Goal: Transaction & Acquisition: Download file/media

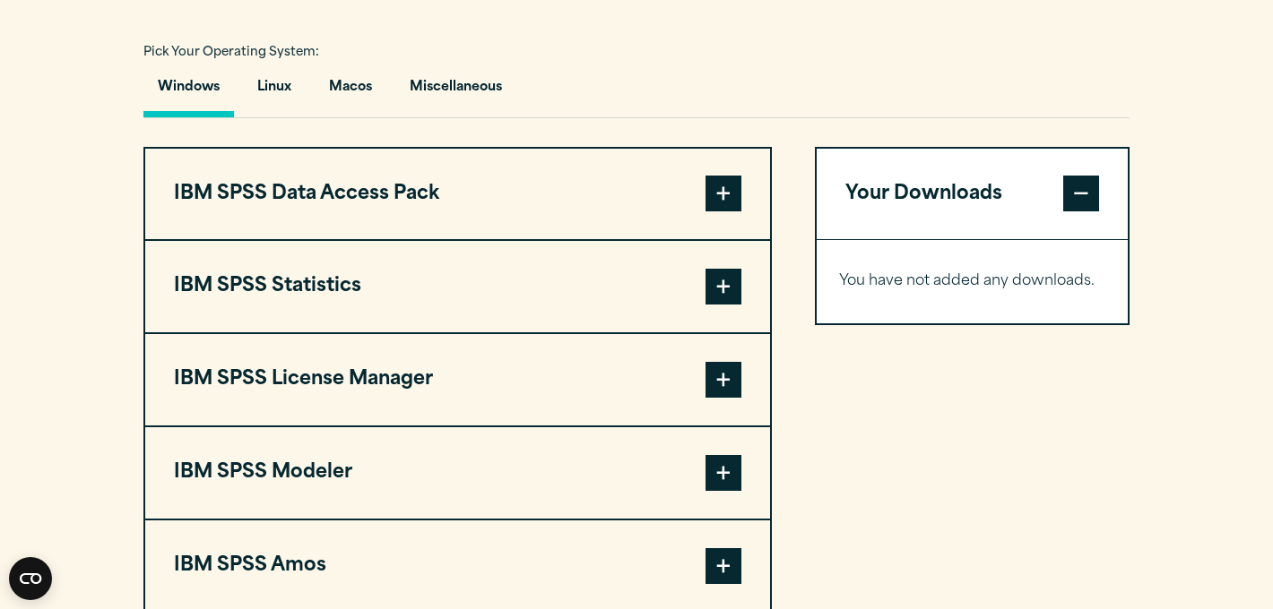
scroll to position [1314, 0]
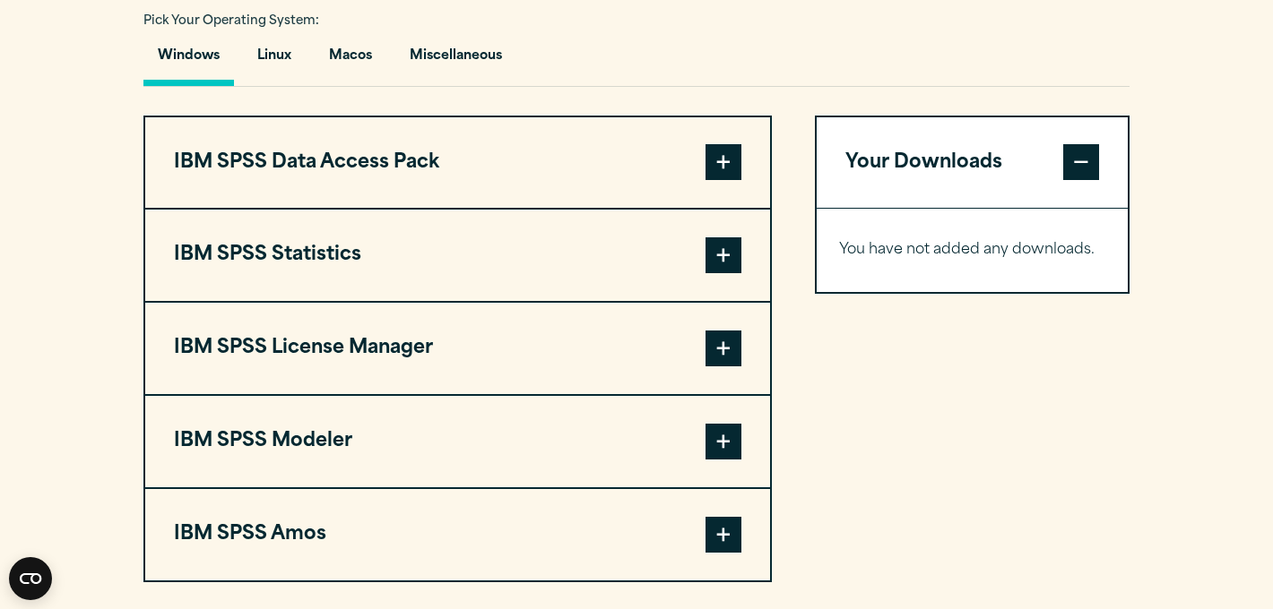
click at [726, 273] on span at bounding box center [723, 255] width 36 height 36
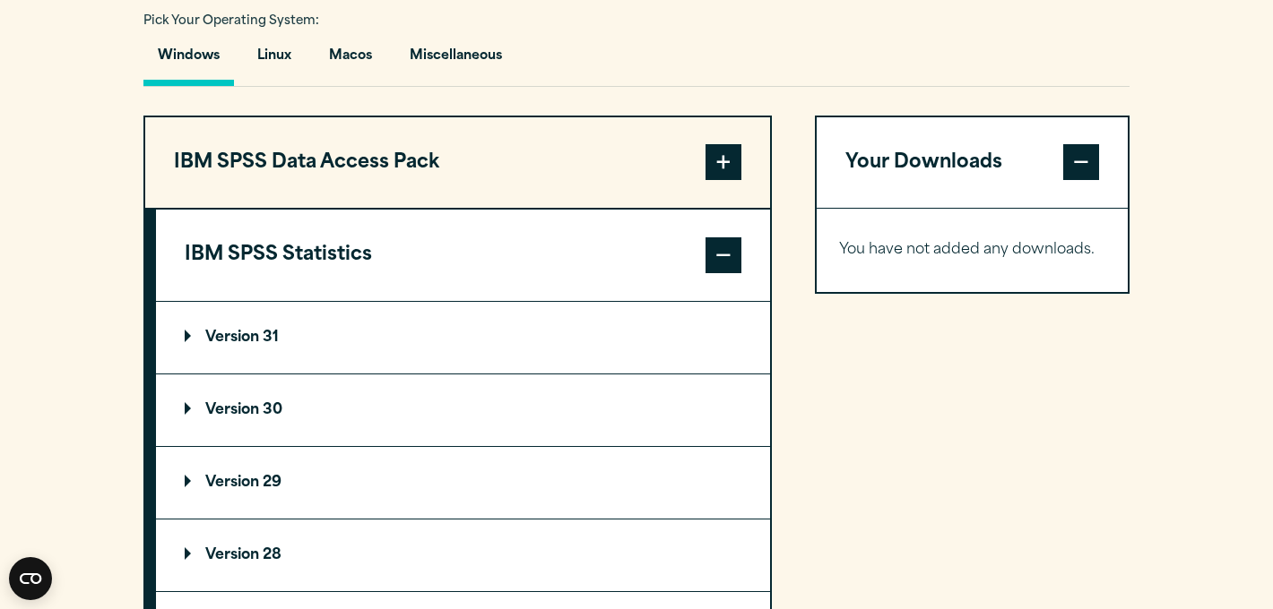
click at [262, 345] on p "Version 31" at bounding box center [232, 338] width 94 height 14
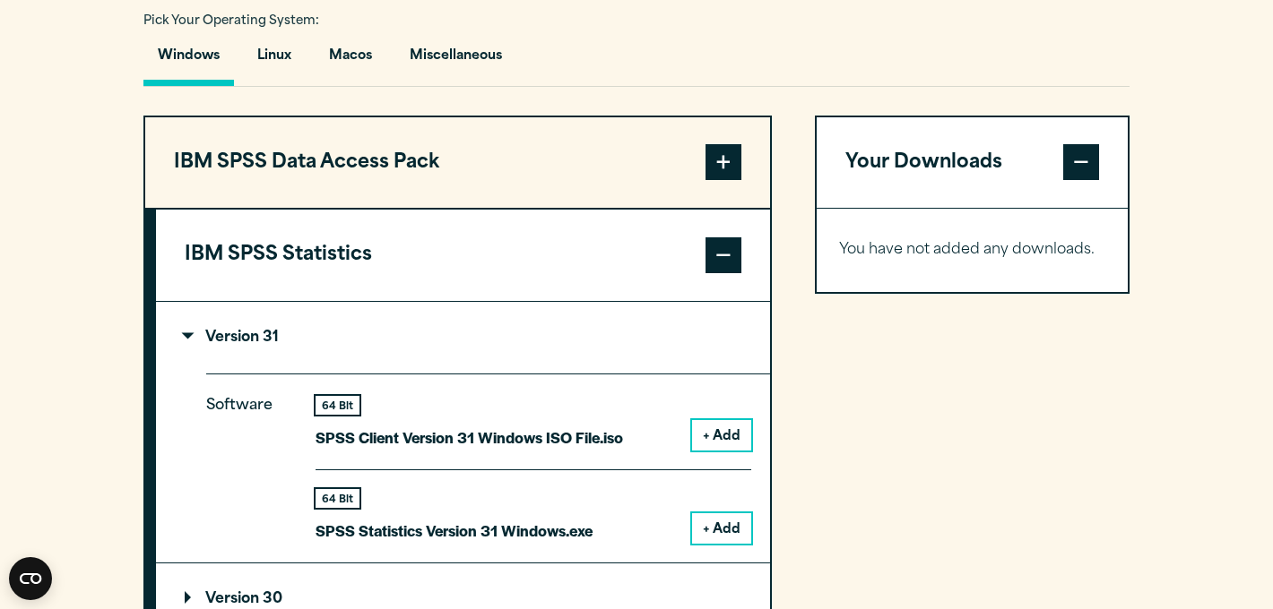
click at [719, 544] on button "+ Add" at bounding box center [721, 528] width 59 height 30
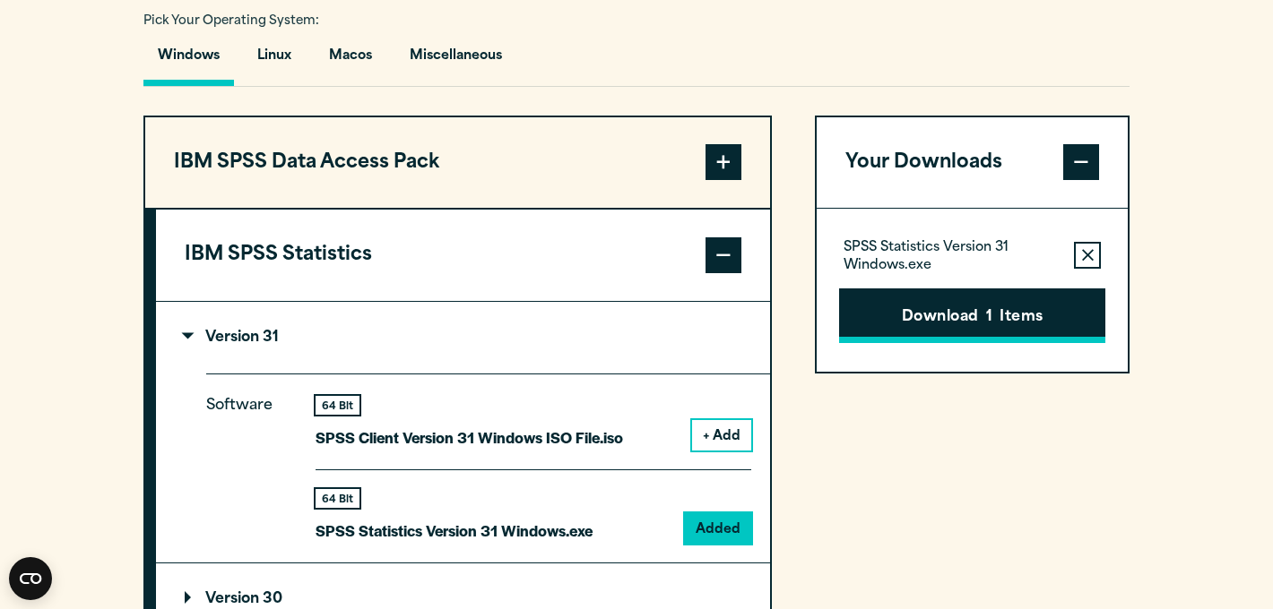
click at [908, 344] on button "Download 1 Items" at bounding box center [972, 317] width 266 height 56
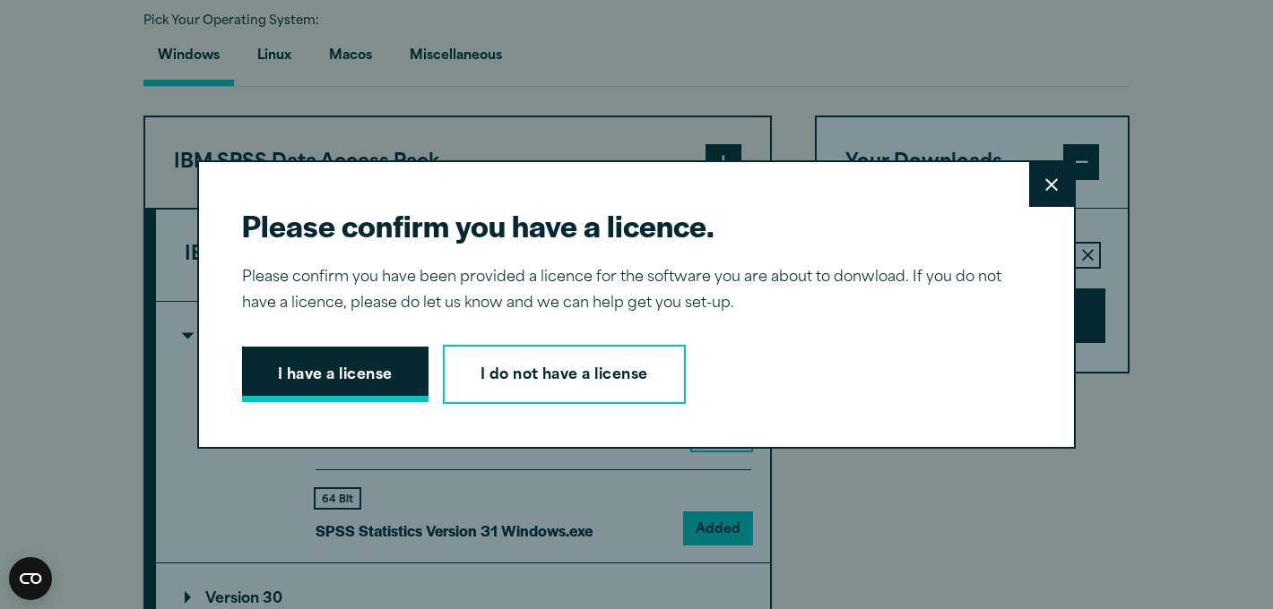
click at [324, 364] on button "I have a license" at bounding box center [335, 375] width 186 height 56
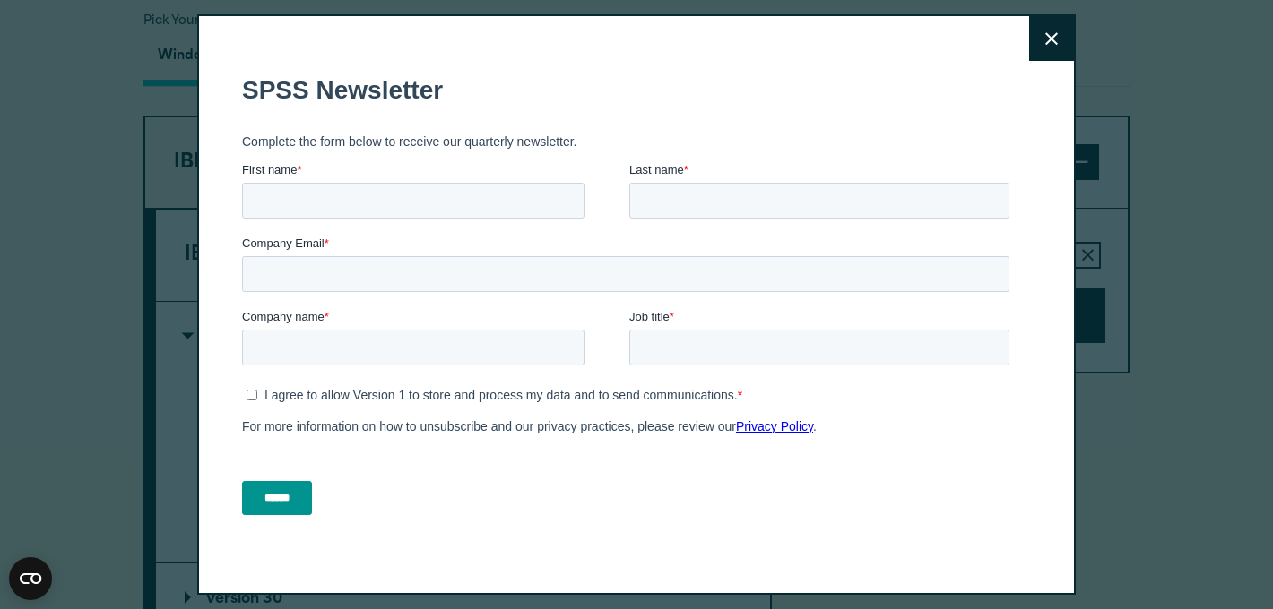
click at [962, 241] on form "SPSS Newsletter Complete the form below to receive our quarterly newsletter. Fi…" at bounding box center [629, 294] width 774 height 471
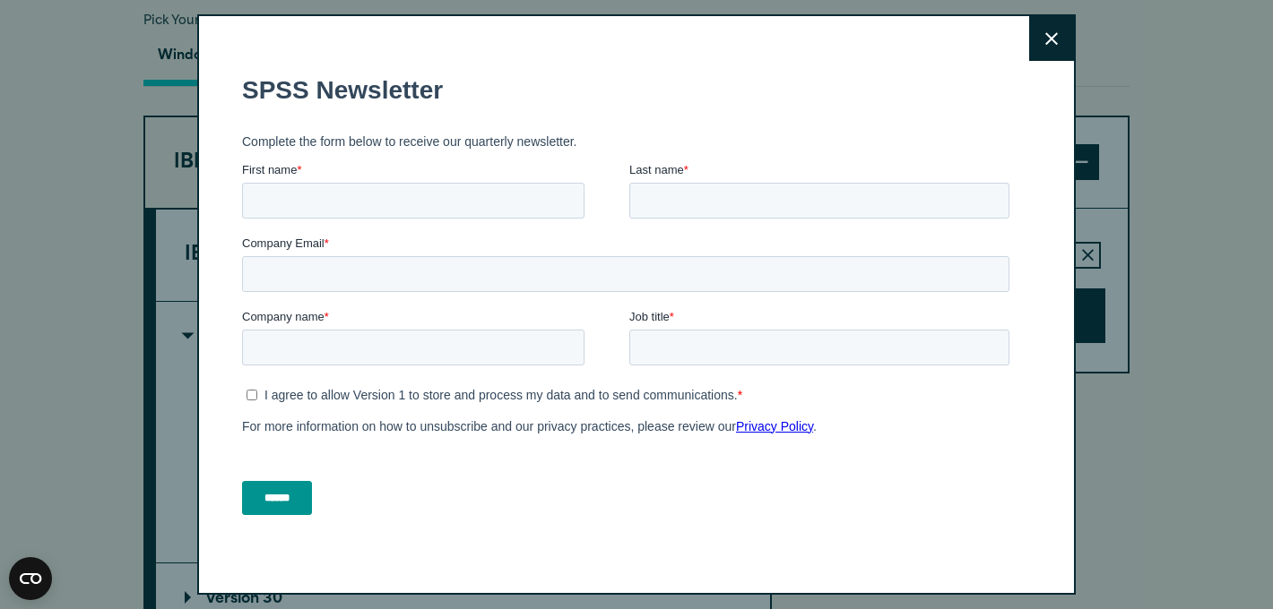
click at [1040, 45] on button "Close" at bounding box center [1051, 38] width 45 height 45
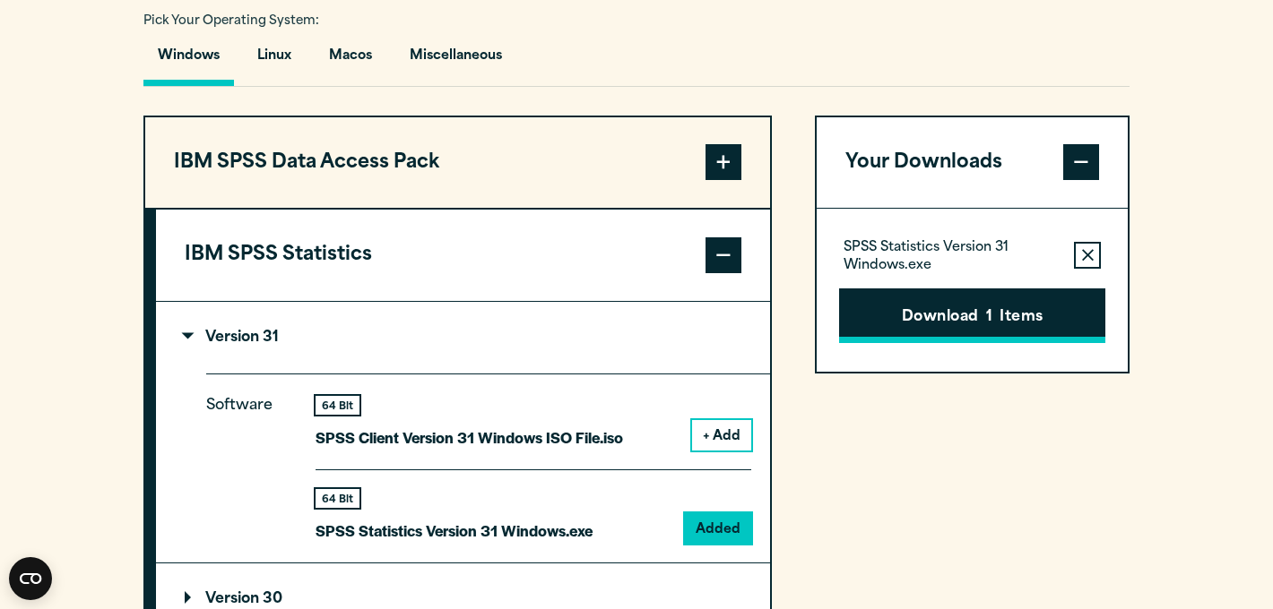
click at [1034, 344] on button "Download 1 Items" at bounding box center [972, 317] width 266 height 56
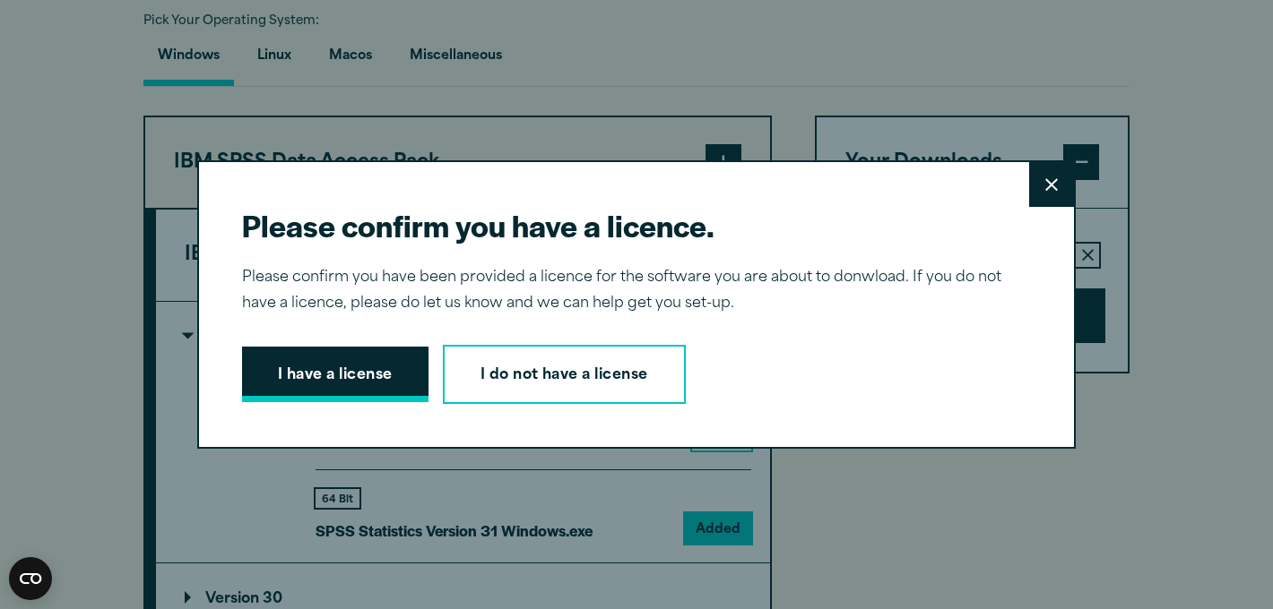
click at [348, 378] on button "I have a license" at bounding box center [335, 375] width 186 height 56
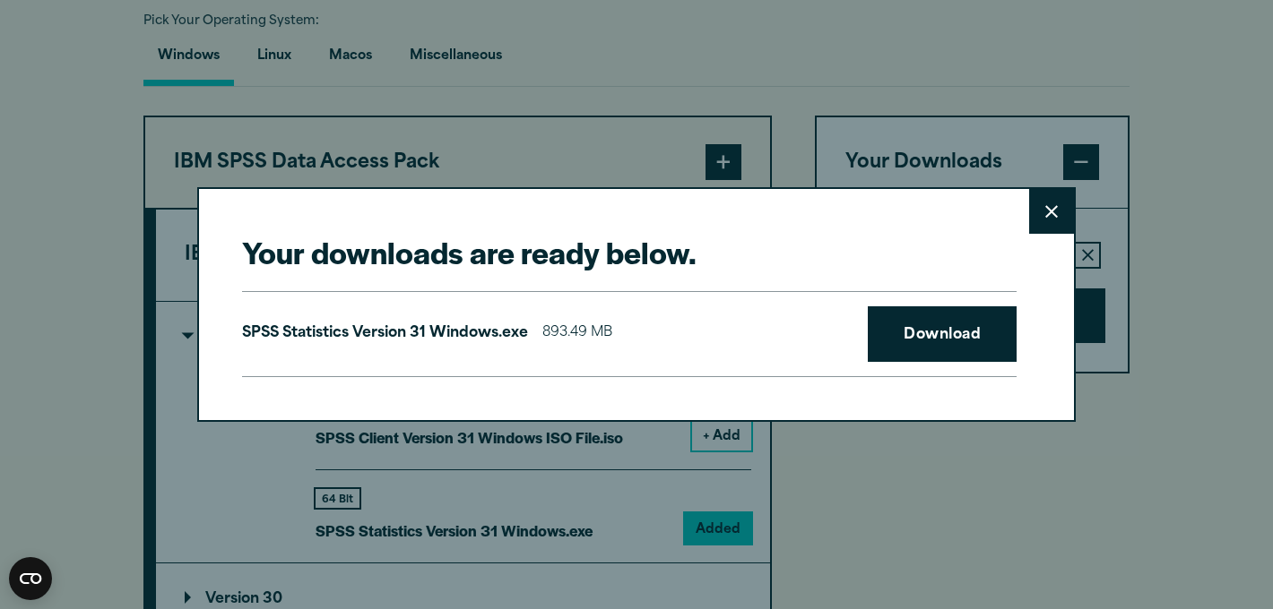
click at [654, 157] on div "Your downloads are ready below. Close SPSS Statistics Version 31 Windows.exe 89…" at bounding box center [636, 304] width 1273 height 609
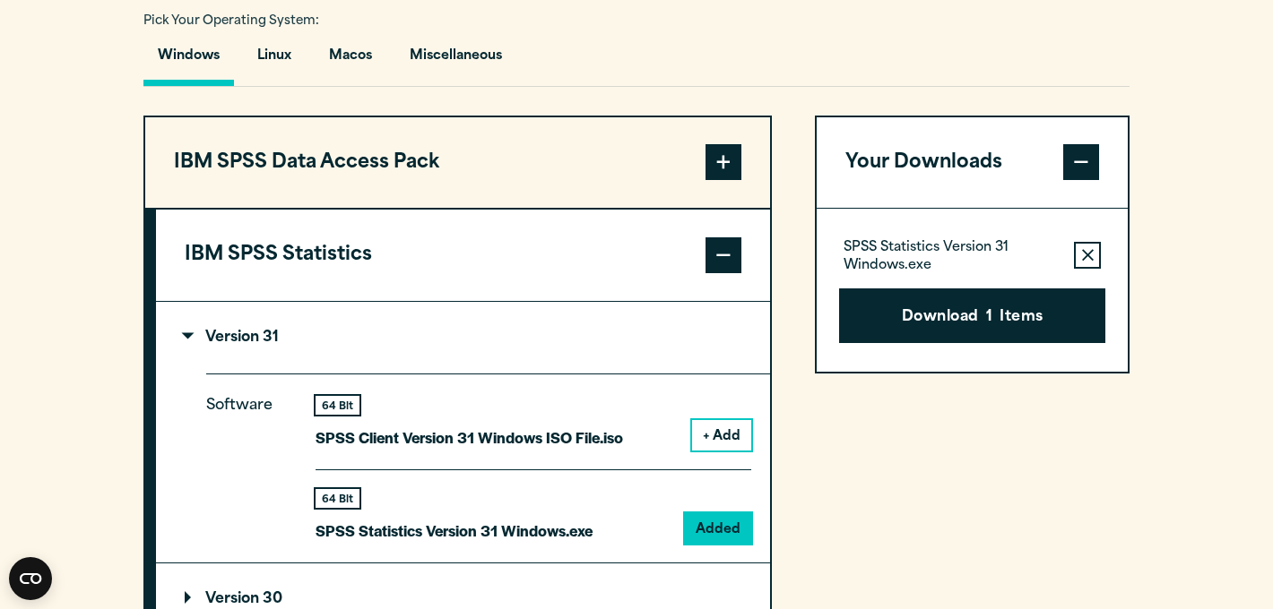
click at [944, 362] on article "Software Downloads – Manchester Metropolitan University Welcome to our IBM SPSS…" at bounding box center [636, 161] width 1273 height 2677
click at [993, 344] on button "Download 1 Items" at bounding box center [972, 317] width 266 height 56
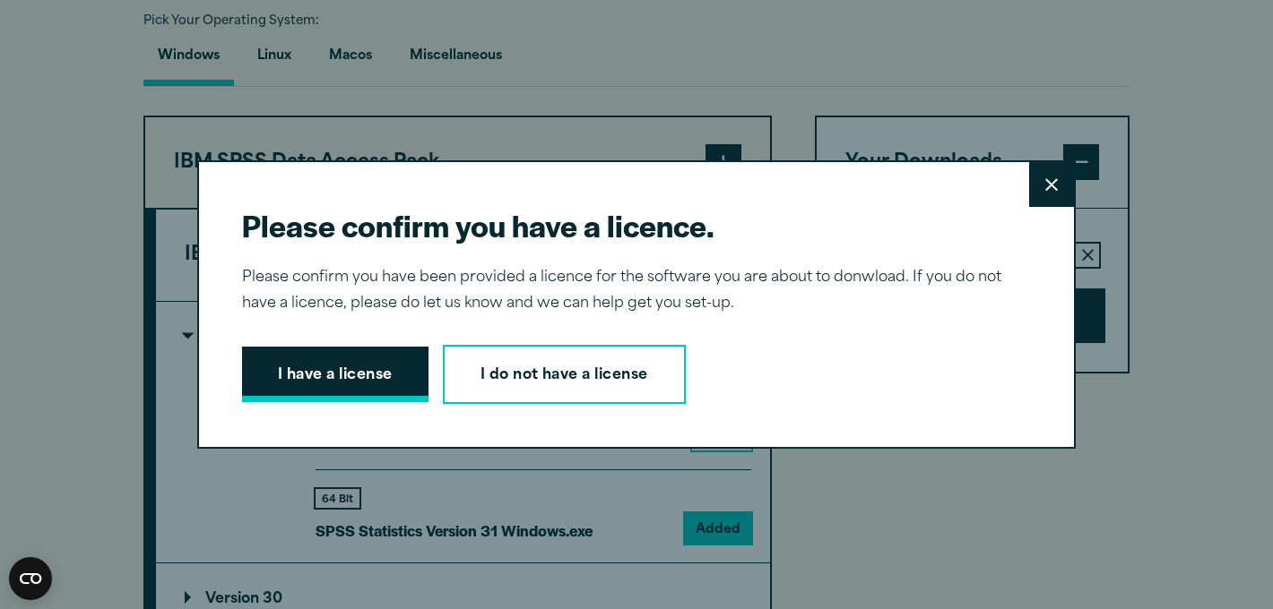
click at [378, 395] on button "I have a license" at bounding box center [335, 375] width 186 height 56
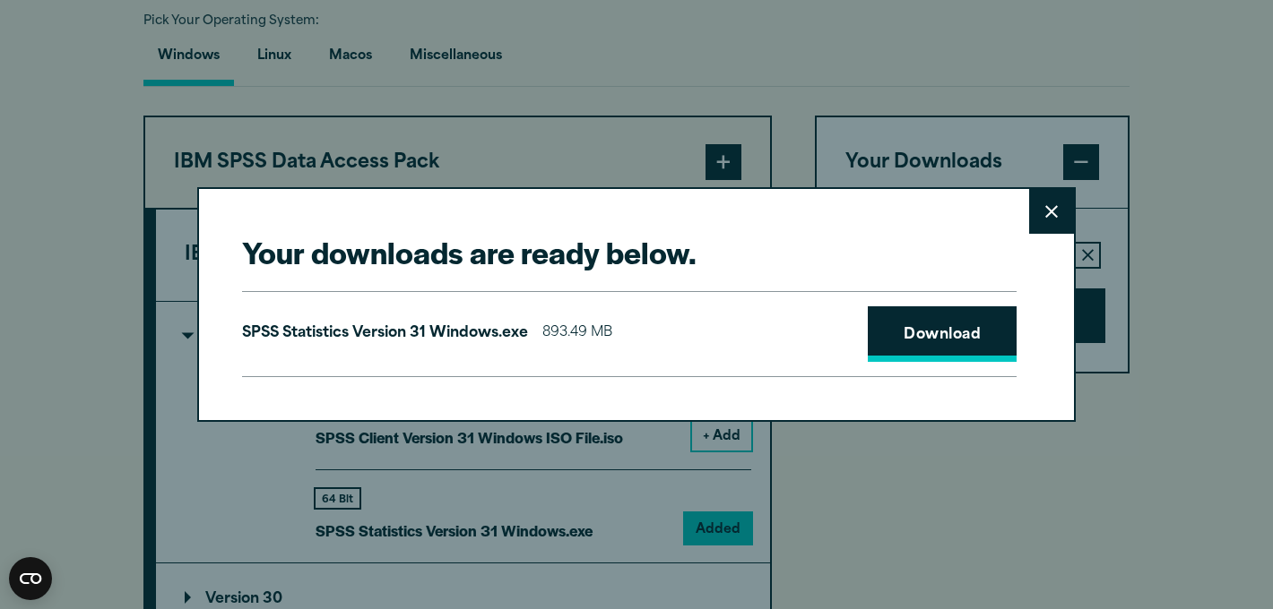
click at [916, 336] on link "Download" at bounding box center [941, 334] width 149 height 56
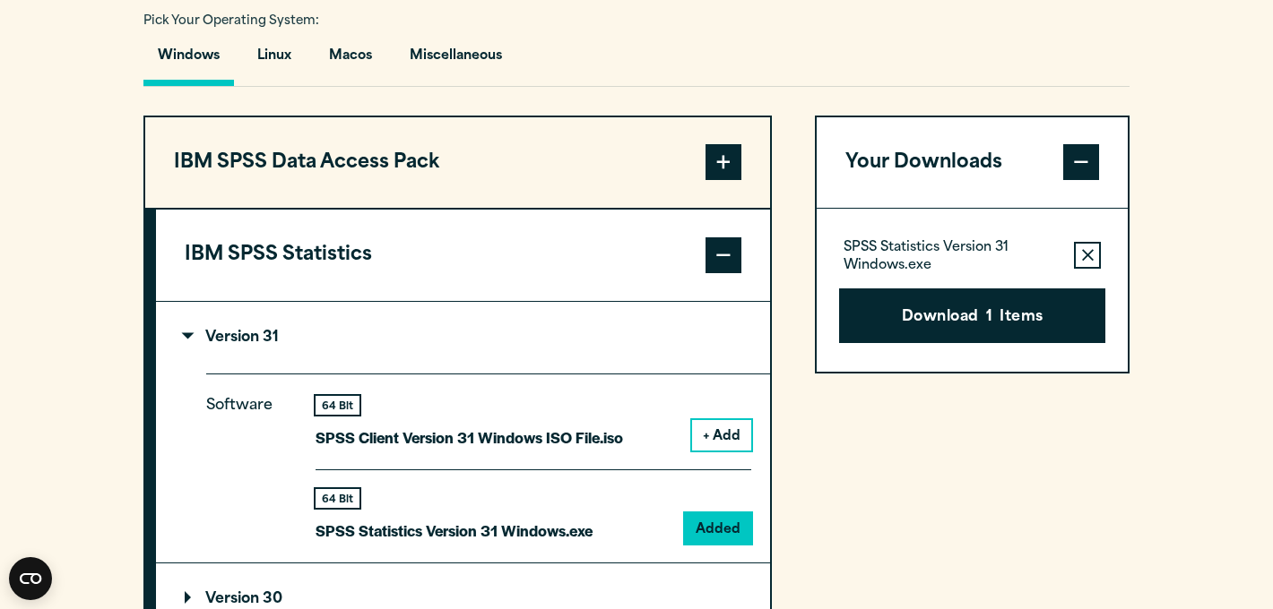
click at [1169, 411] on div "Close" at bounding box center [636, 304] width 1273 height 609
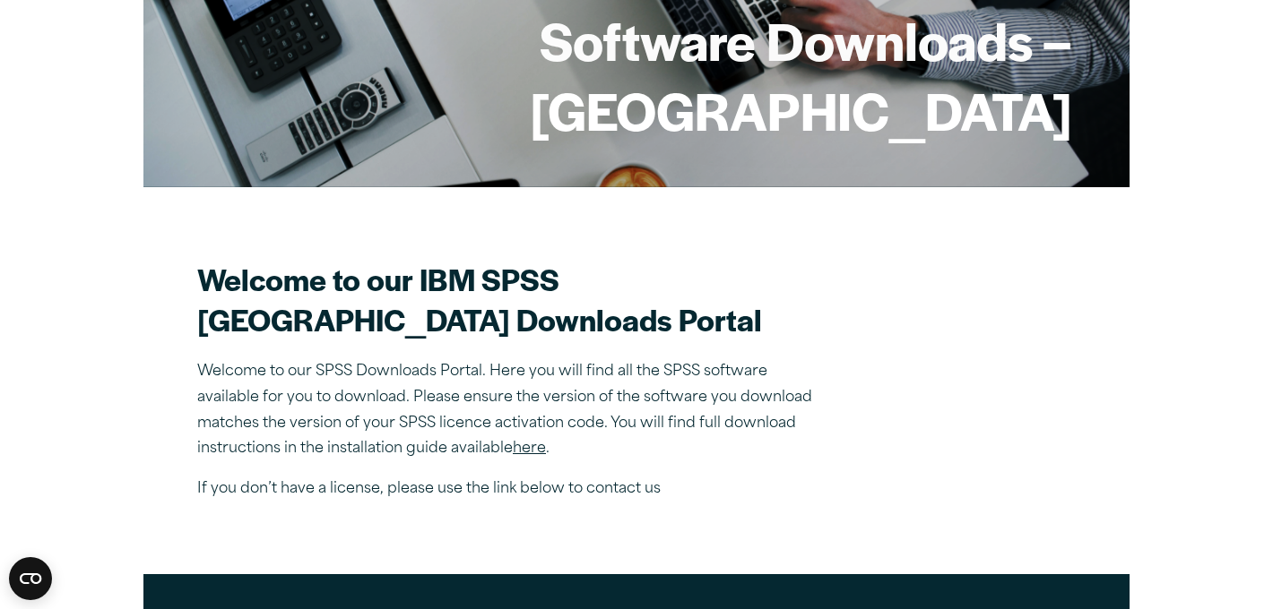
scroll to position [304, 0]
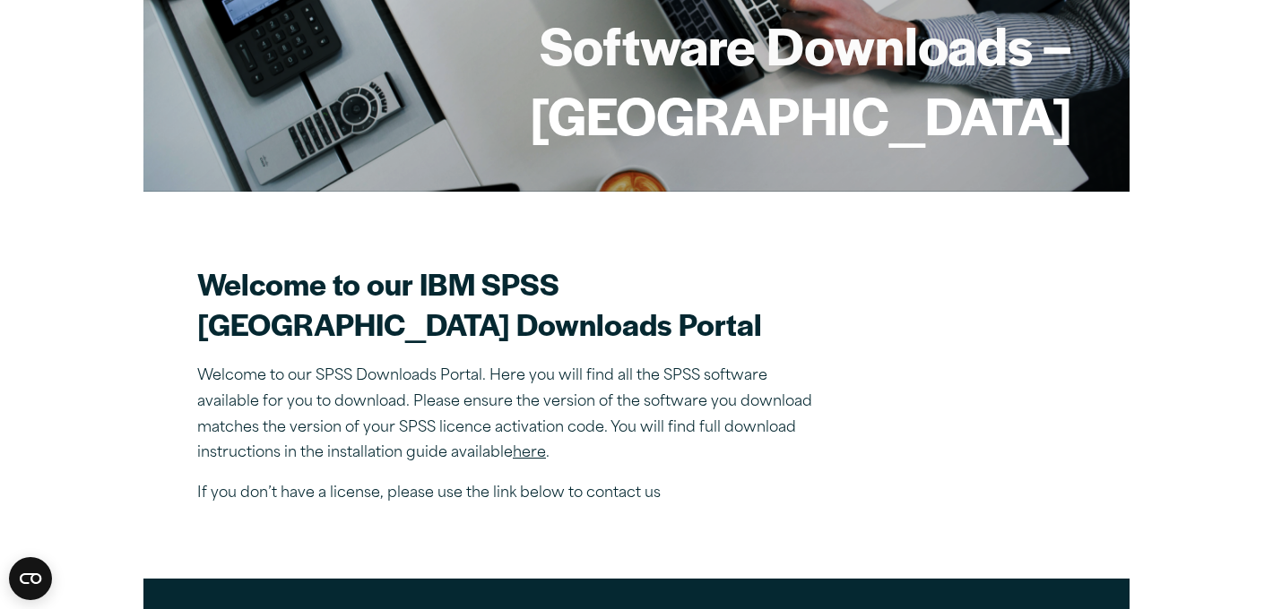
click at [536, 461] on link "here" at bounding box center [529, 453] width 33 height 14
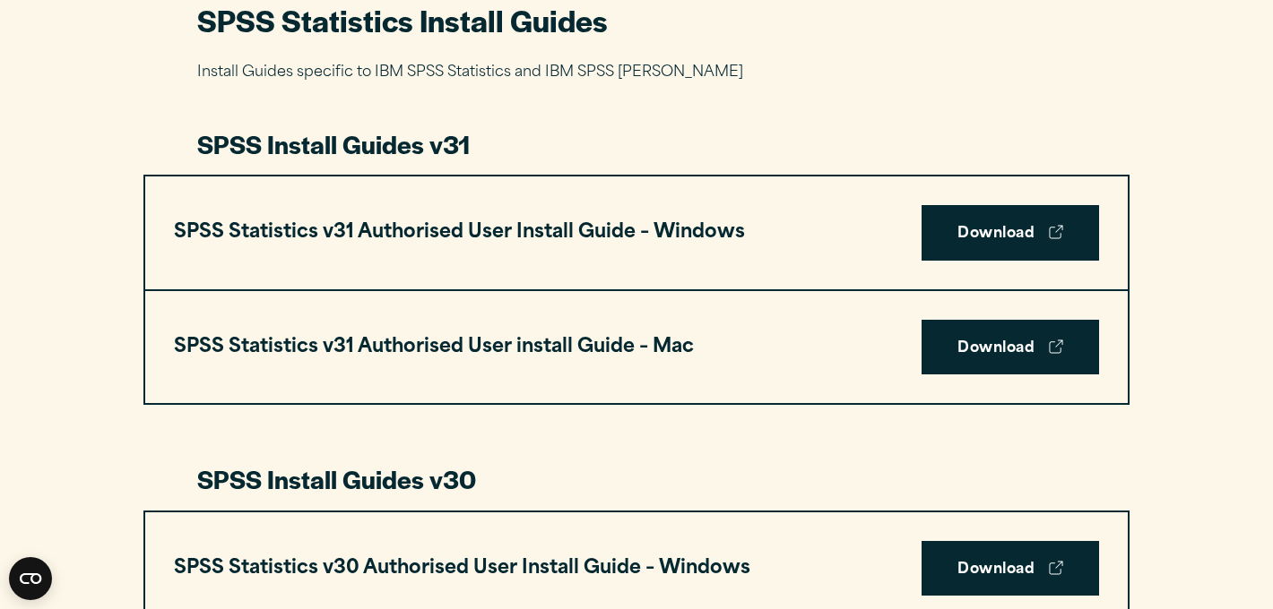
scroll to position [894, 0]
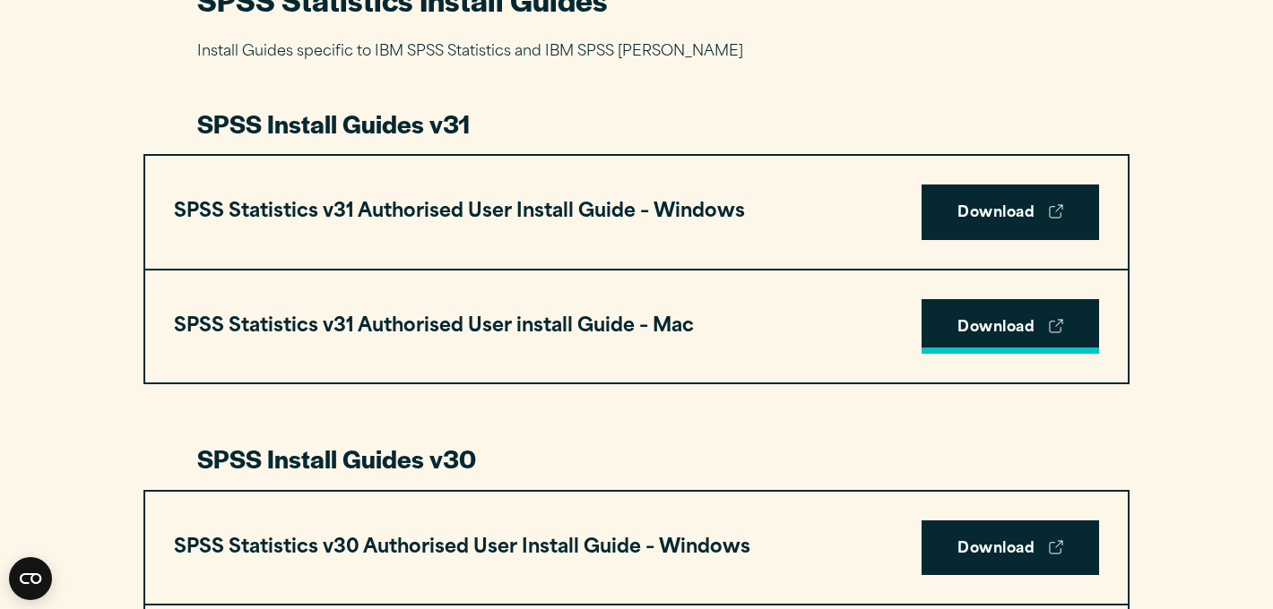
click at [1038, 318] on link "Download" at bounding box center [1009, 327] width 177 height 56
click at [1048, 322] on link "Download" at bounding box center [1009, 327] width 177 height 56
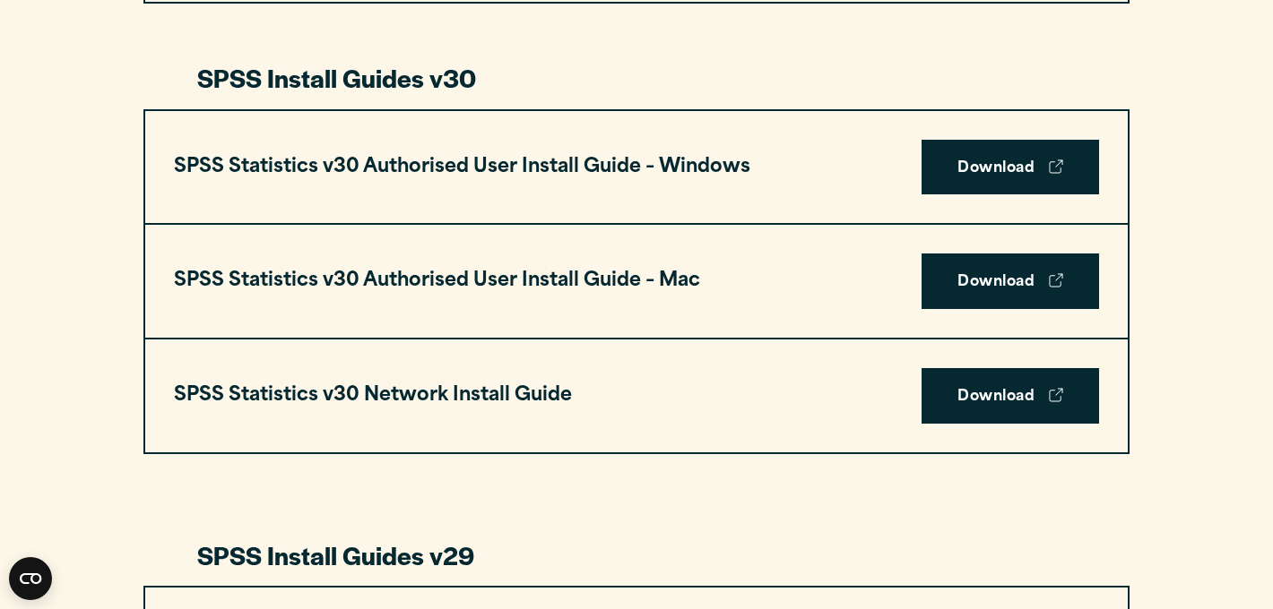
scroll to position [1303, 0]
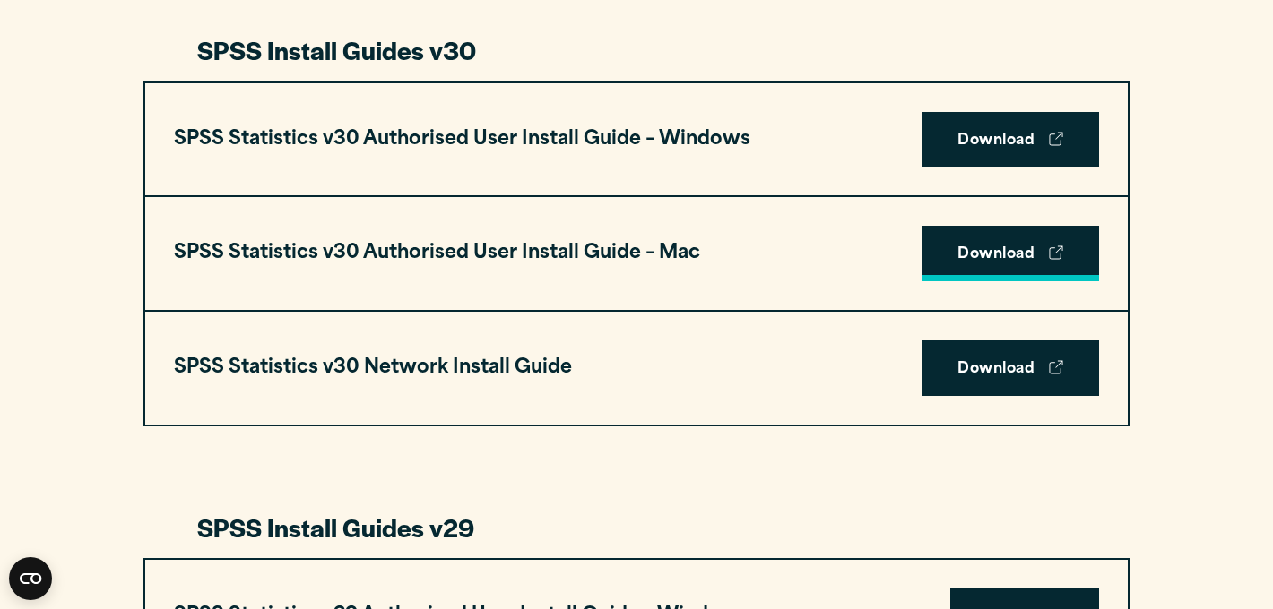
click at [1020, 250] on link "Download" at bounding box center [1009, 254] width 177 height 56
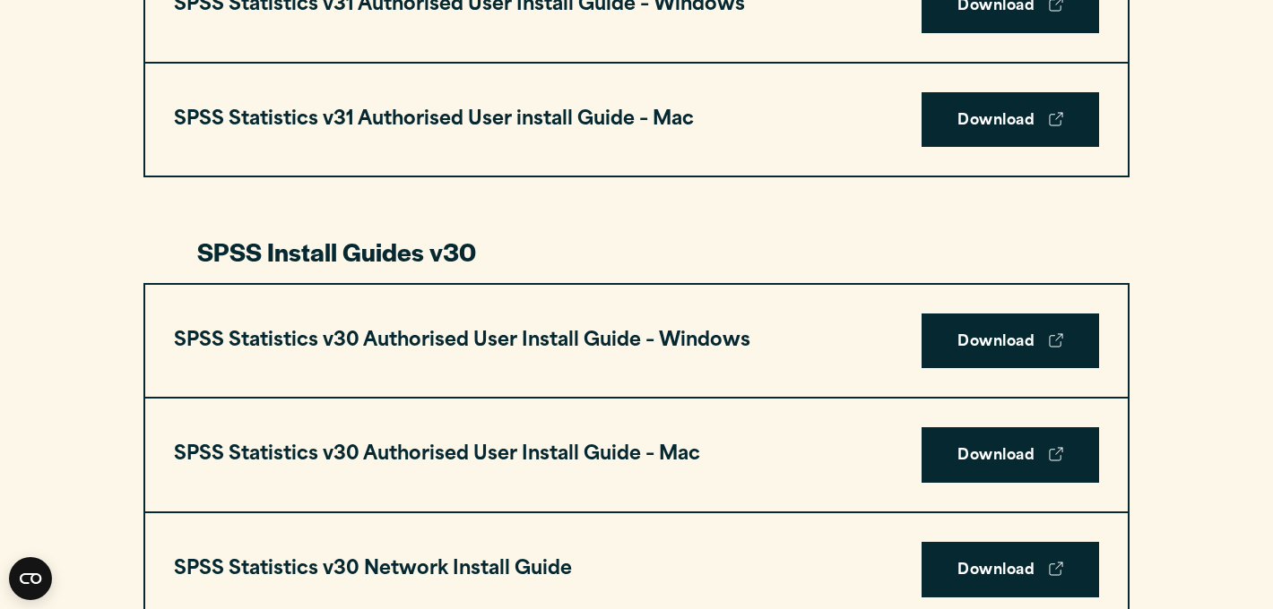
scroll to position [1117, 0]
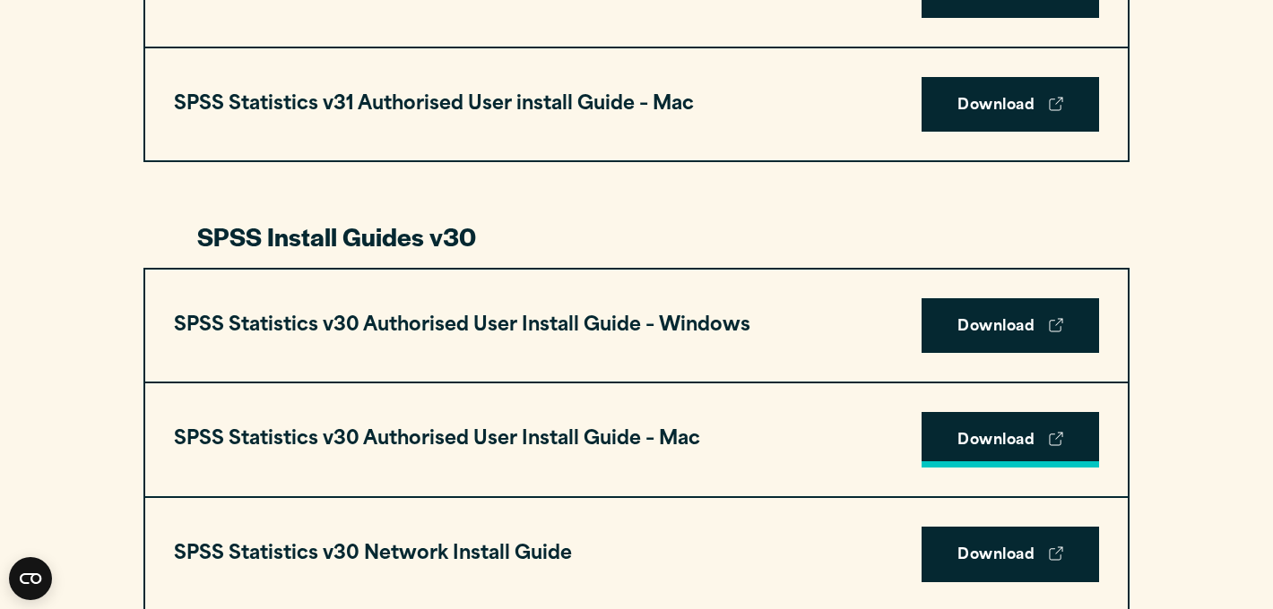
click at [1047, 442] on link "Download" at bounding box center [1009, 440] width 177 height 56
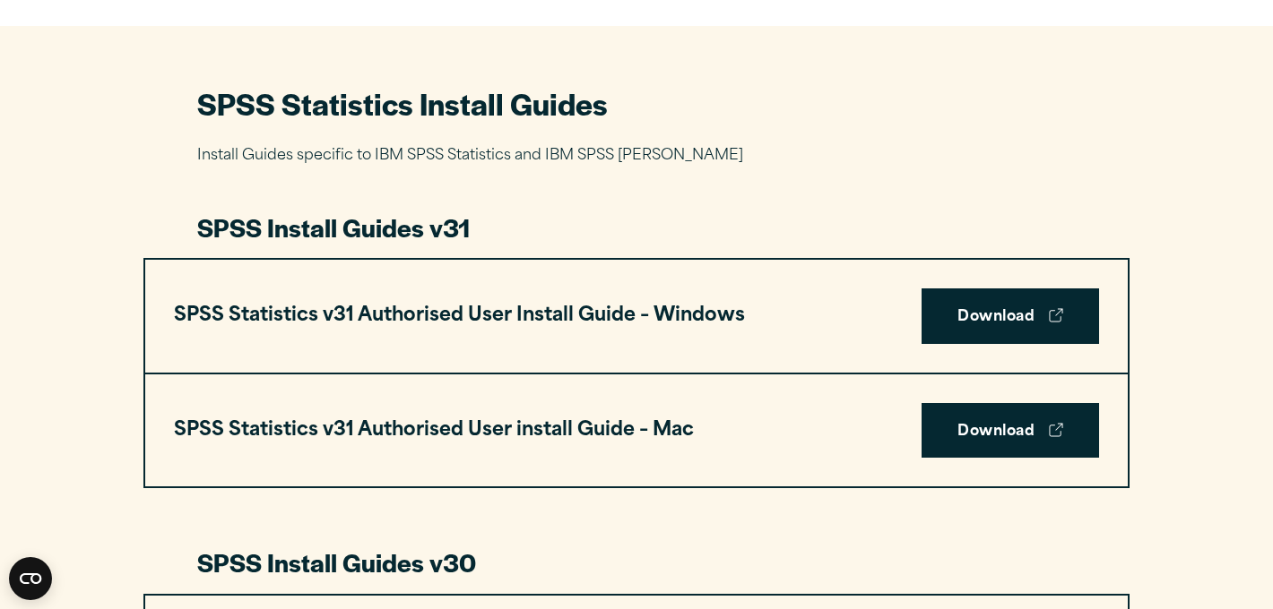
scroll to position [805, 0]
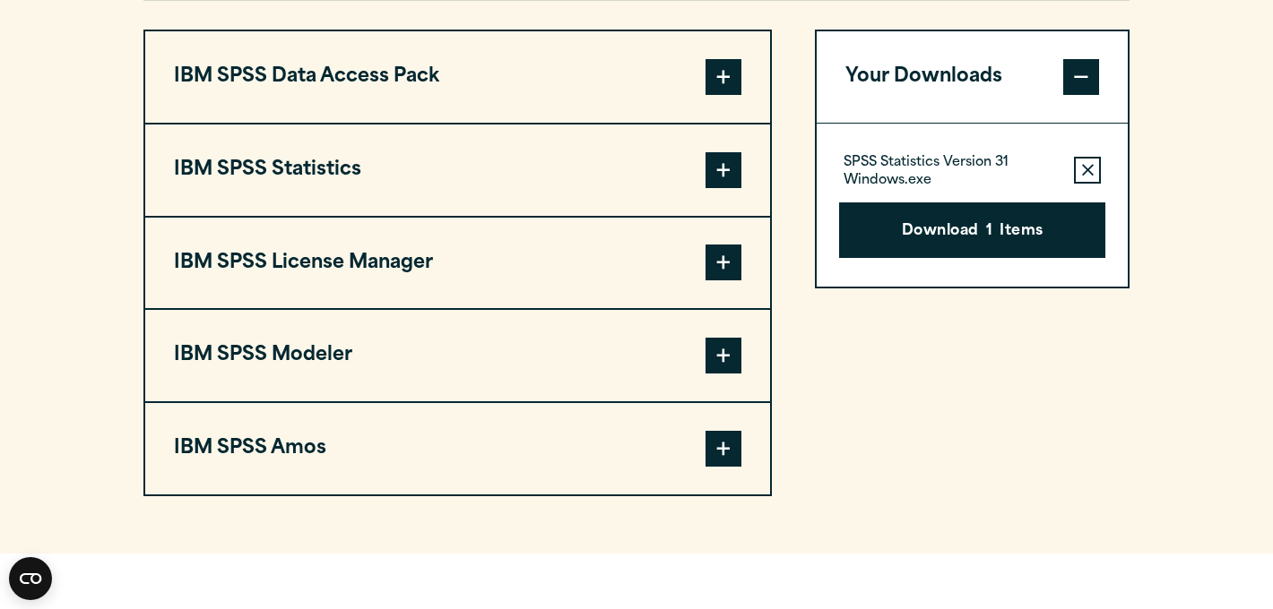
scroll to position [1442, 0]
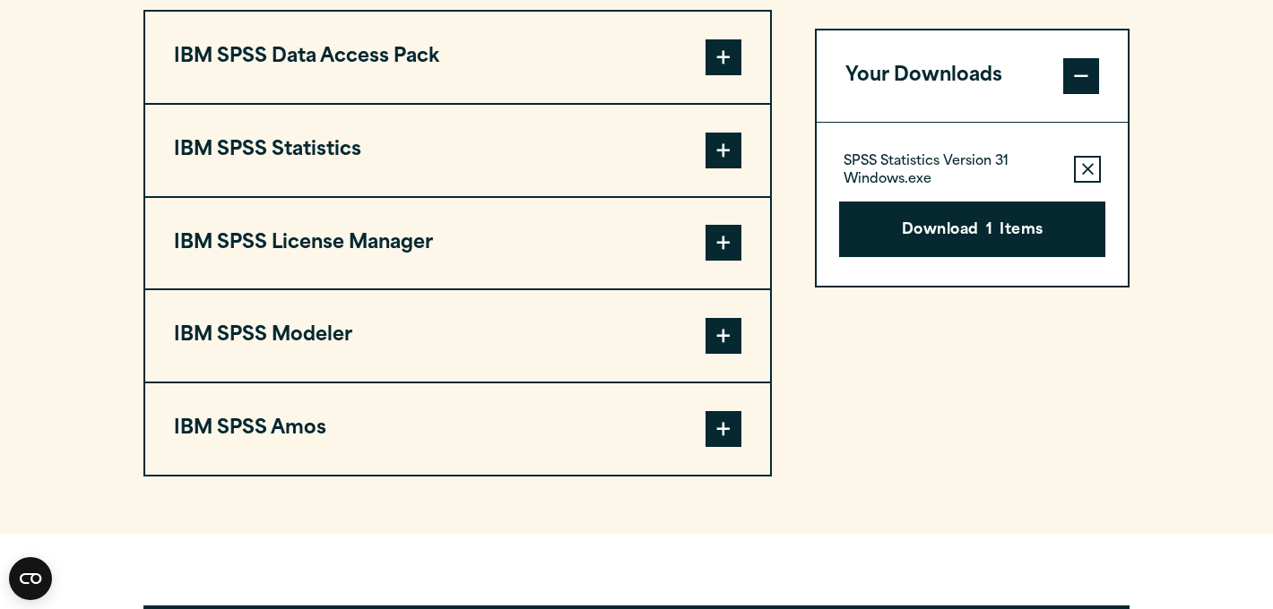
click at [986, 160] on p "SPSS Statistics Version 31 Windows.exe" at bounding box center [951, 171] width 216 height 36
click at [1092, 78] on span at bounding box center [1081, 76] width 36 height 36
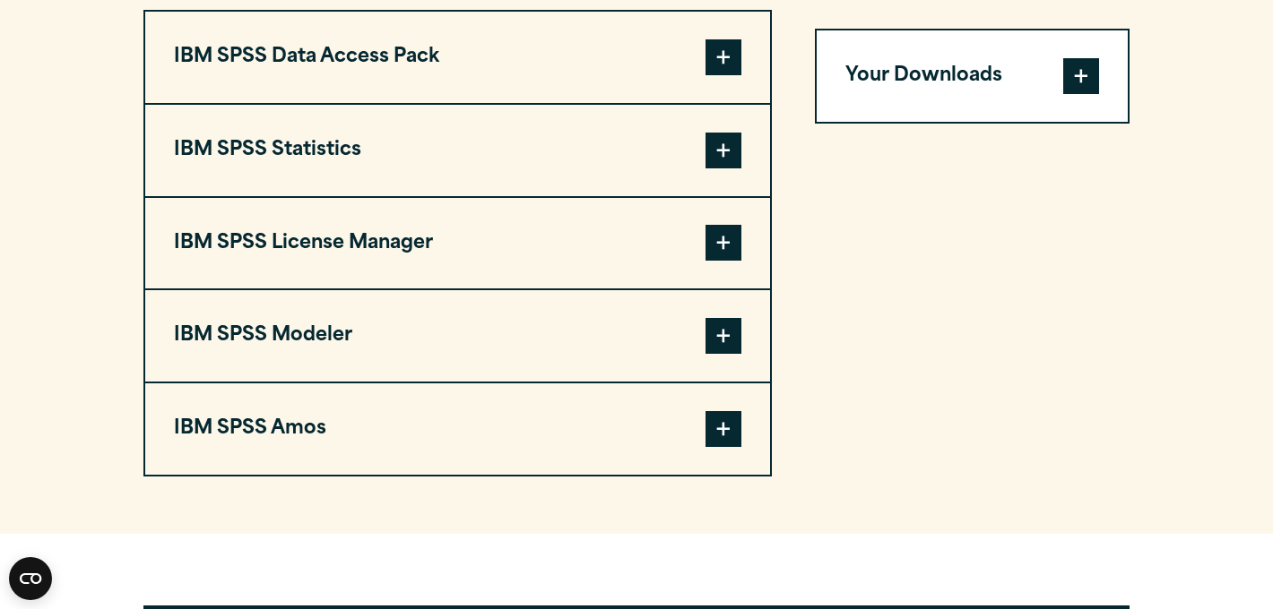
click at [1092, 78] on span at bounding box center [1081, 76] width 36 height 36
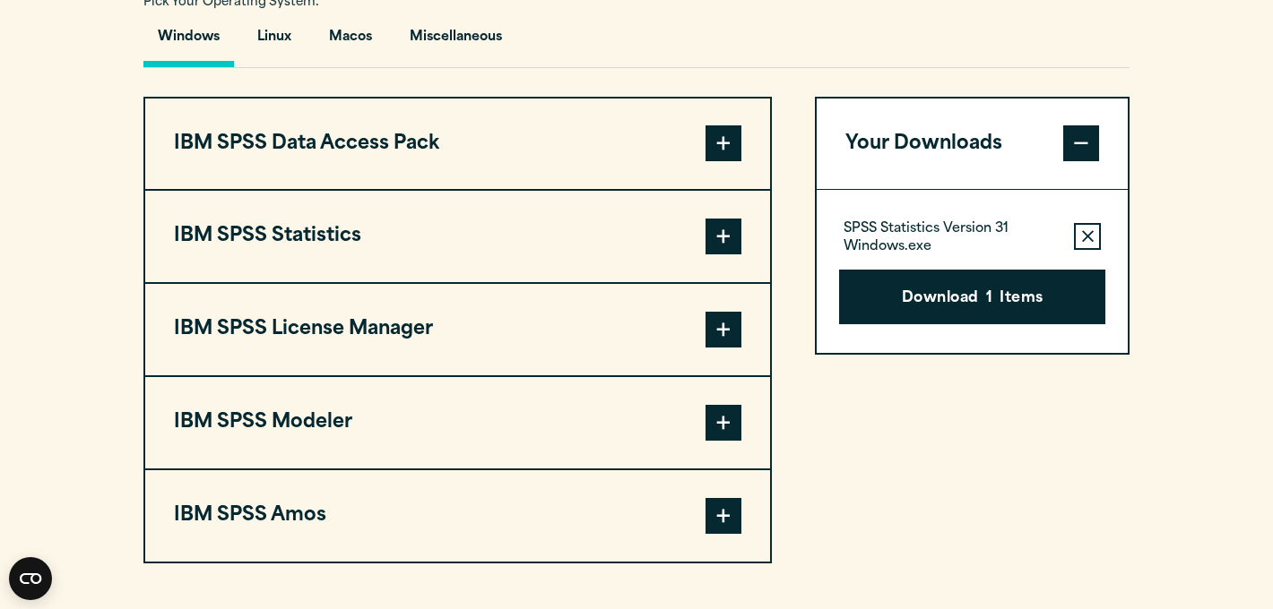
scroll to position [1330, 0]
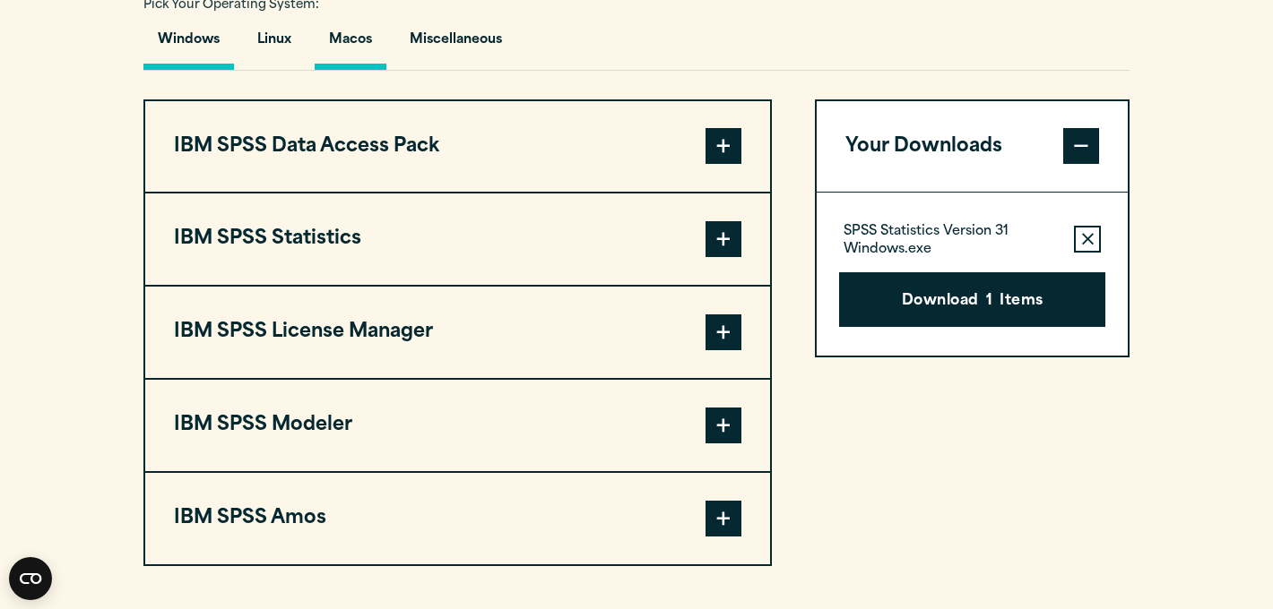
click at [366, 70] on button "Macos" at bounding box center [351, 44] width 72 height 51
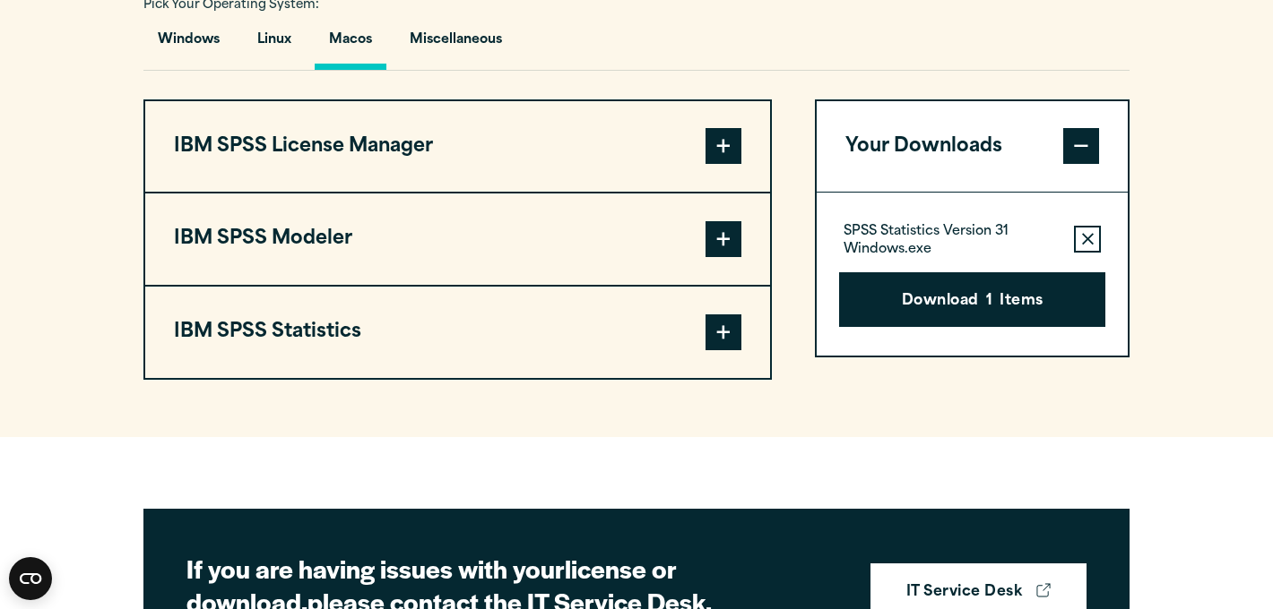
click at [719, 350] on span at bounding box center [723, 333] width 36 height 36
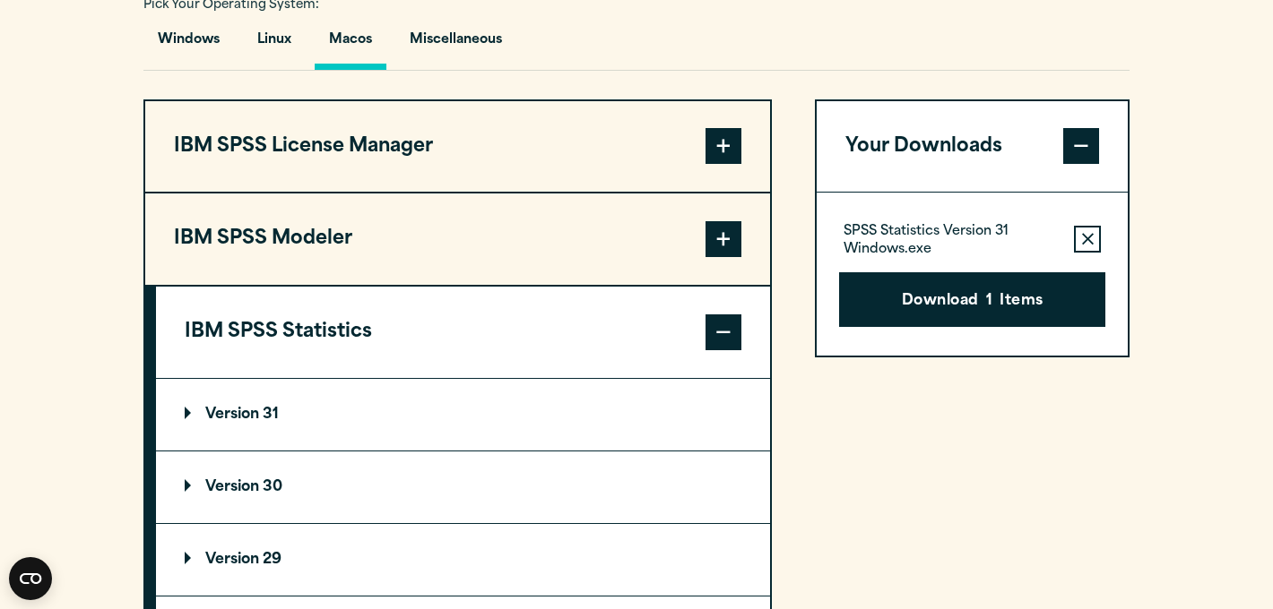
click at [252, 495] on p "Version 30" at bounding box center [234, 487] width 98 height 14
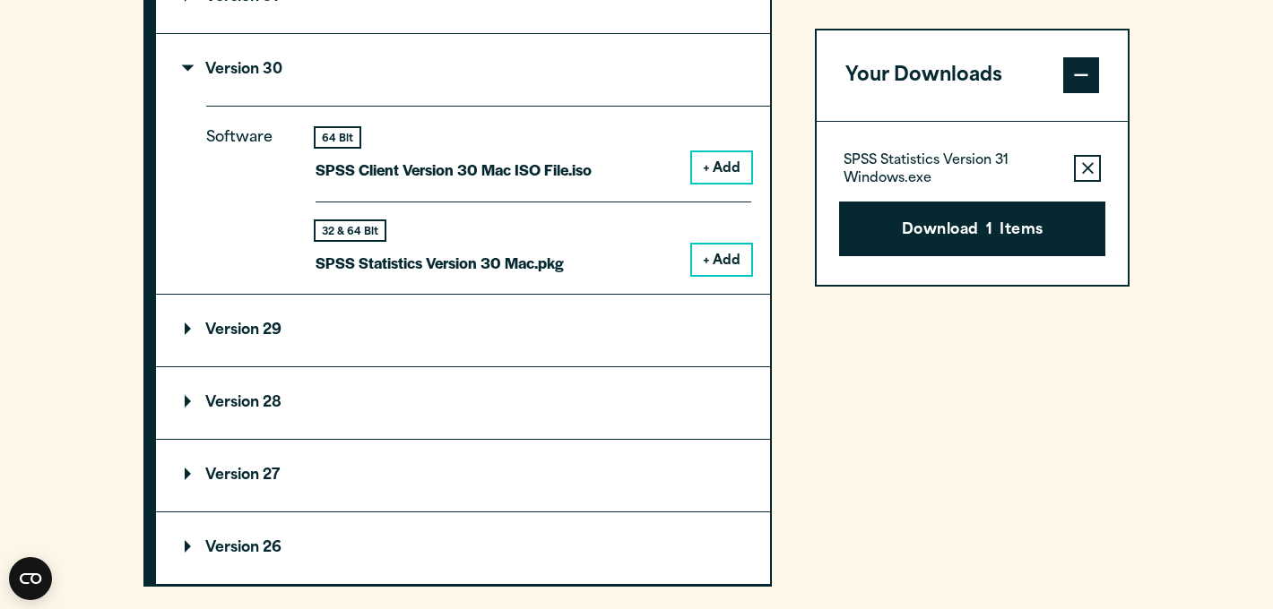
scroll to position [1752, 0]
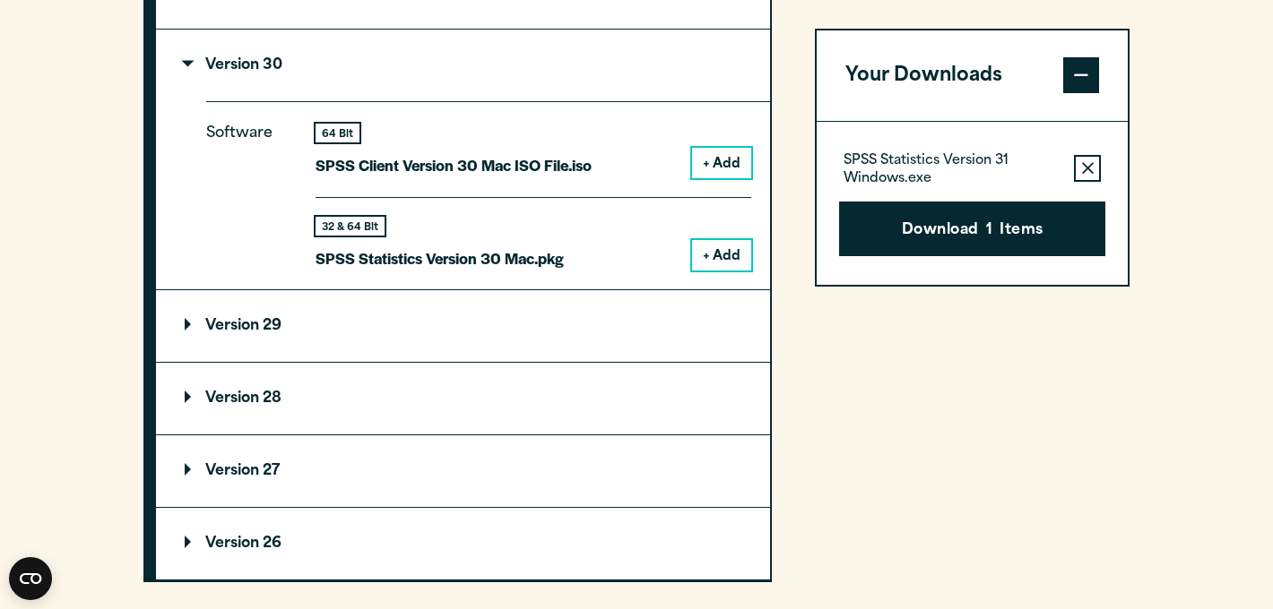
click at [719, 271] on button "+ Add" at bounding box center [721, 255] width 59 height 30
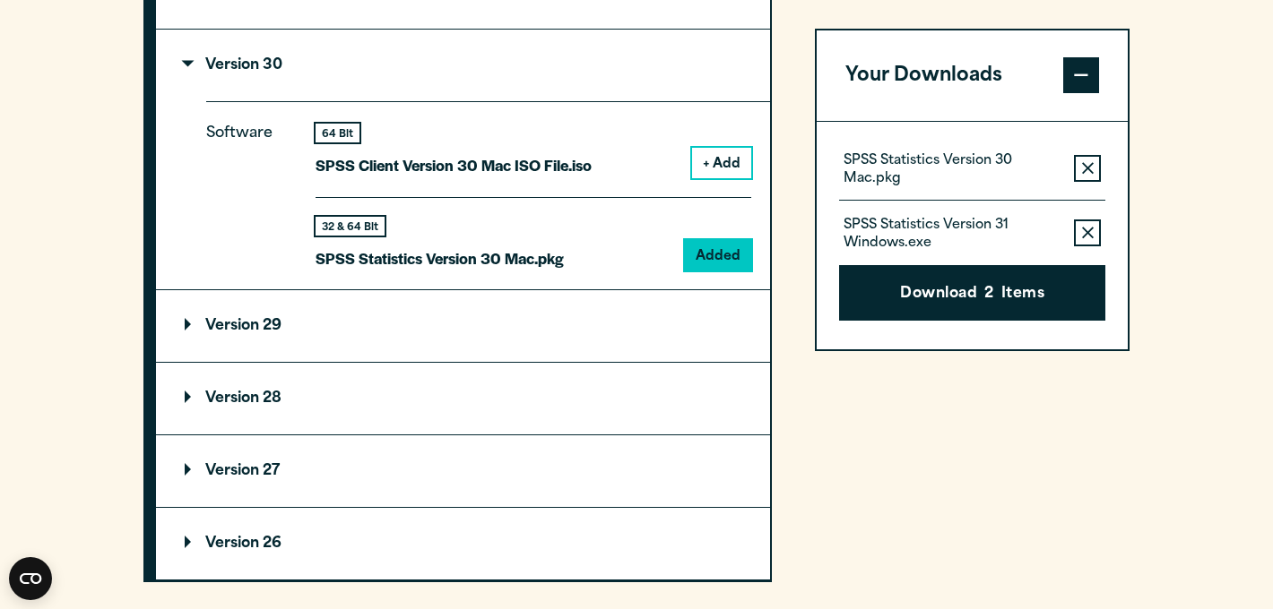
click at [1083, 233] on icon "button" at bounding box center [1088, 234] width 12 height 13
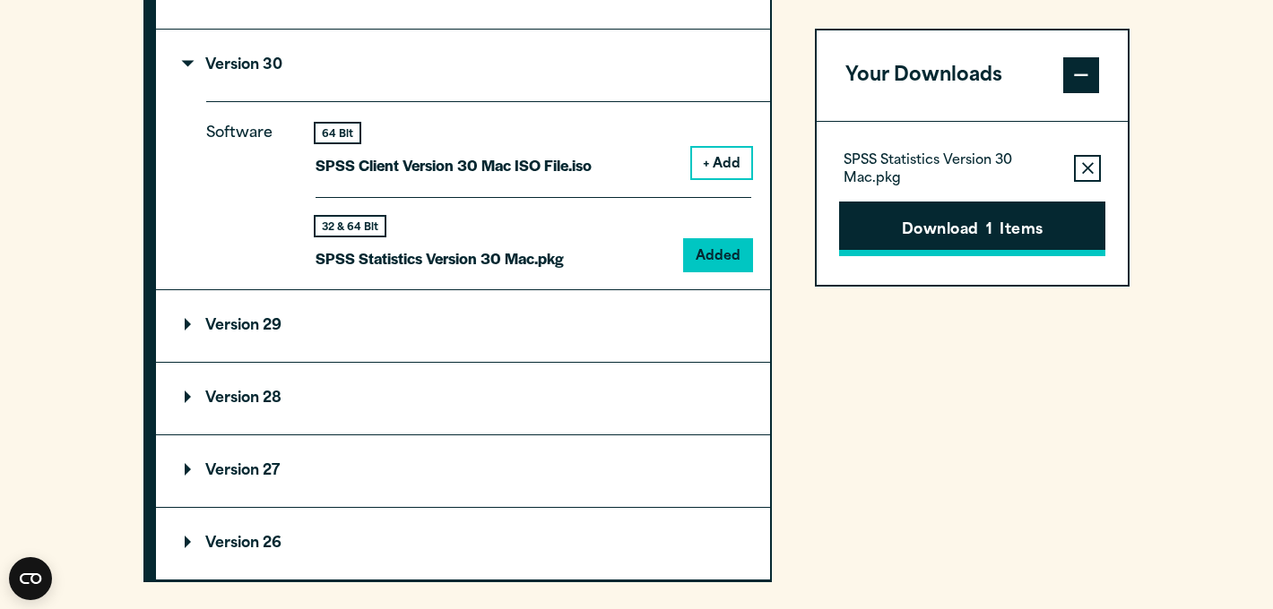
click at [1044, 232] on button "Download 1 Items" at bounding box center [972, 230] width 266 height 56
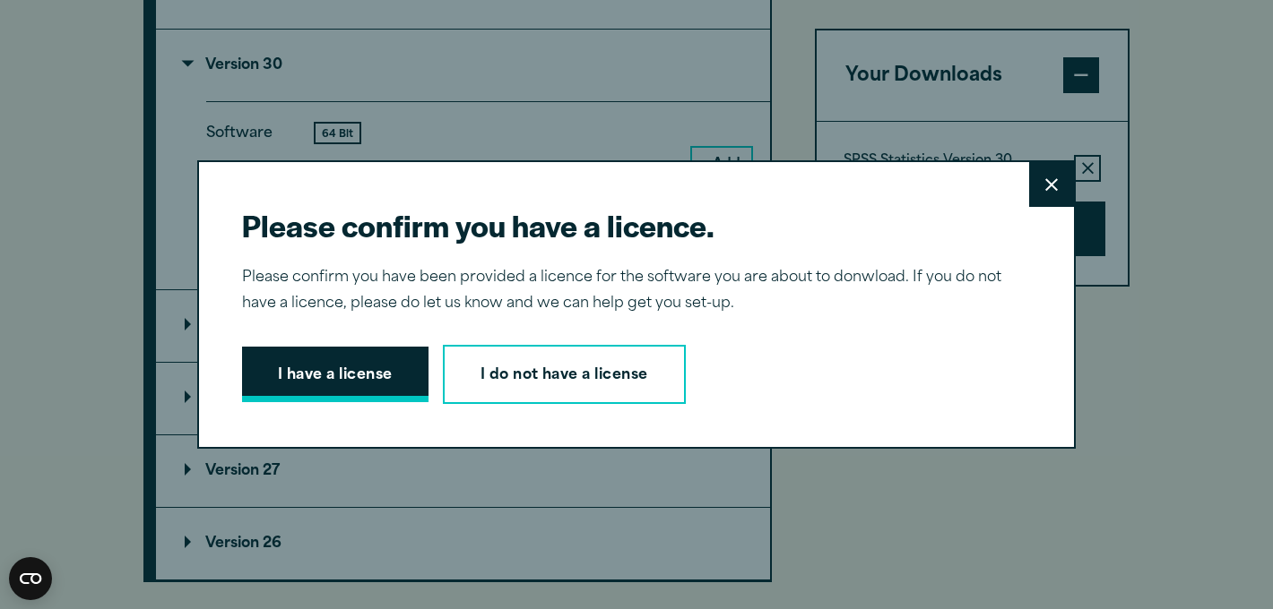
click at [370, 368] on button "I have a license" at bounding box center [335, 375] width 186 height 56
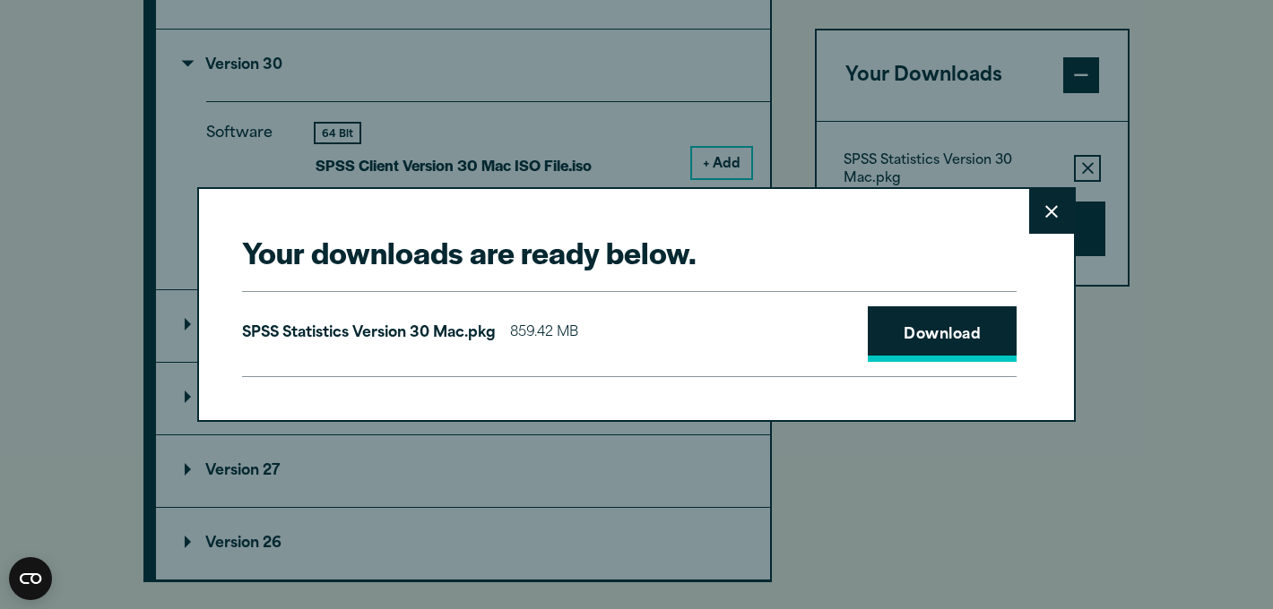
click at [1006, 332] on link "Download" at bounding box center [941, 334] width 149 height 56
